Goal: Find specific page/section: Find specific page/section

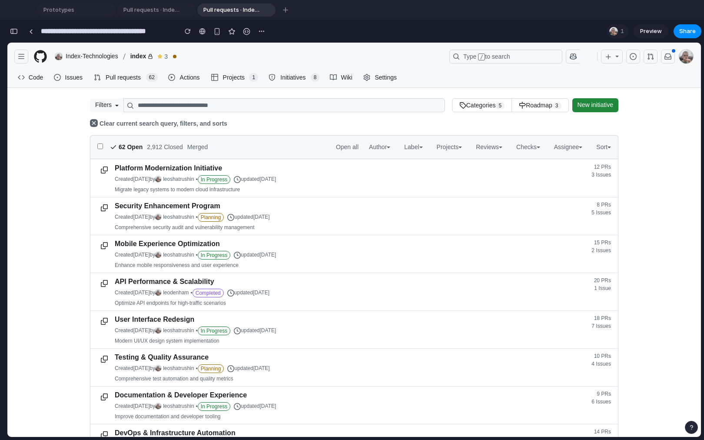
scroll to position [3833, 0]
click at [15, 32] on div "button" at bounding box center [14, 31] width 8 height 6
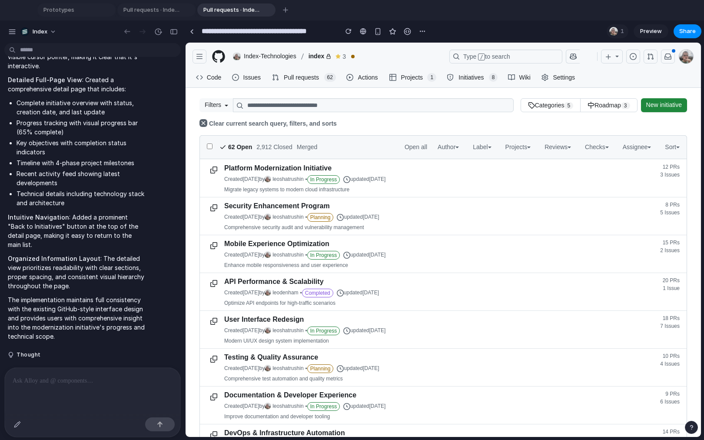
scroll to position [0, 0]
click at [17, 423] on div "button" at bounding box center [17, 424] width 7 height 7
click at [273, 241] on div at bounding box center [443, 240] width 515 height 394
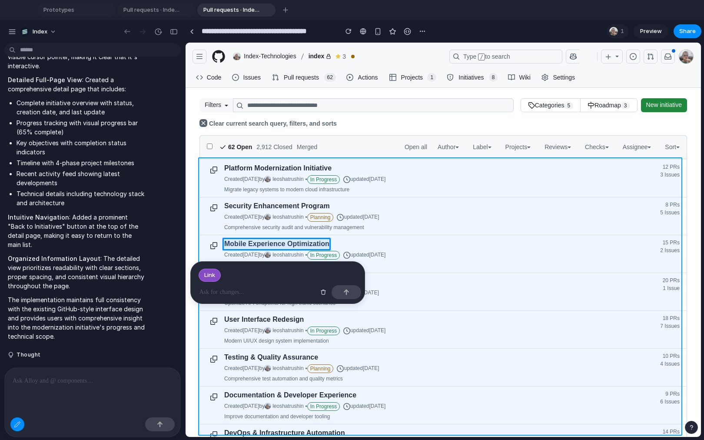
click at [502, 214] on div at bounding box center [443, 240] width 515 height 394
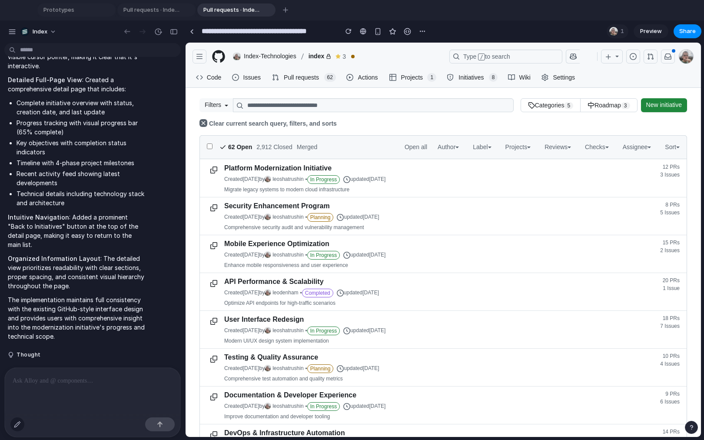
click at [19, 427] on div "button" at bounding box center [17, 424] width 7 height 7
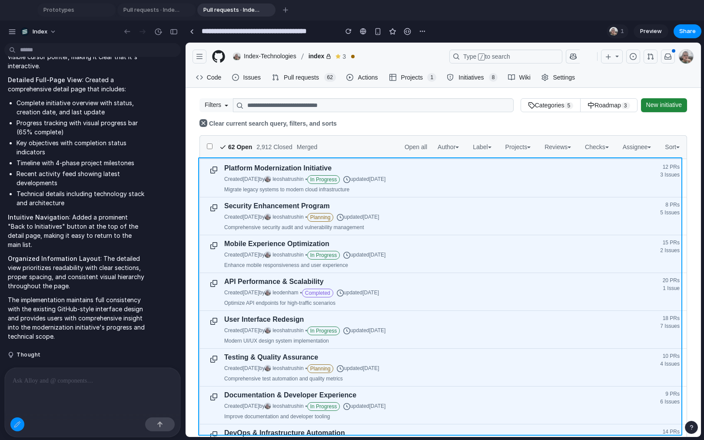
click at [432, 203] on div at bounding box center [443, 240] width 515 height 394
